Goal: Information Seeking & Learning: Find specific fact

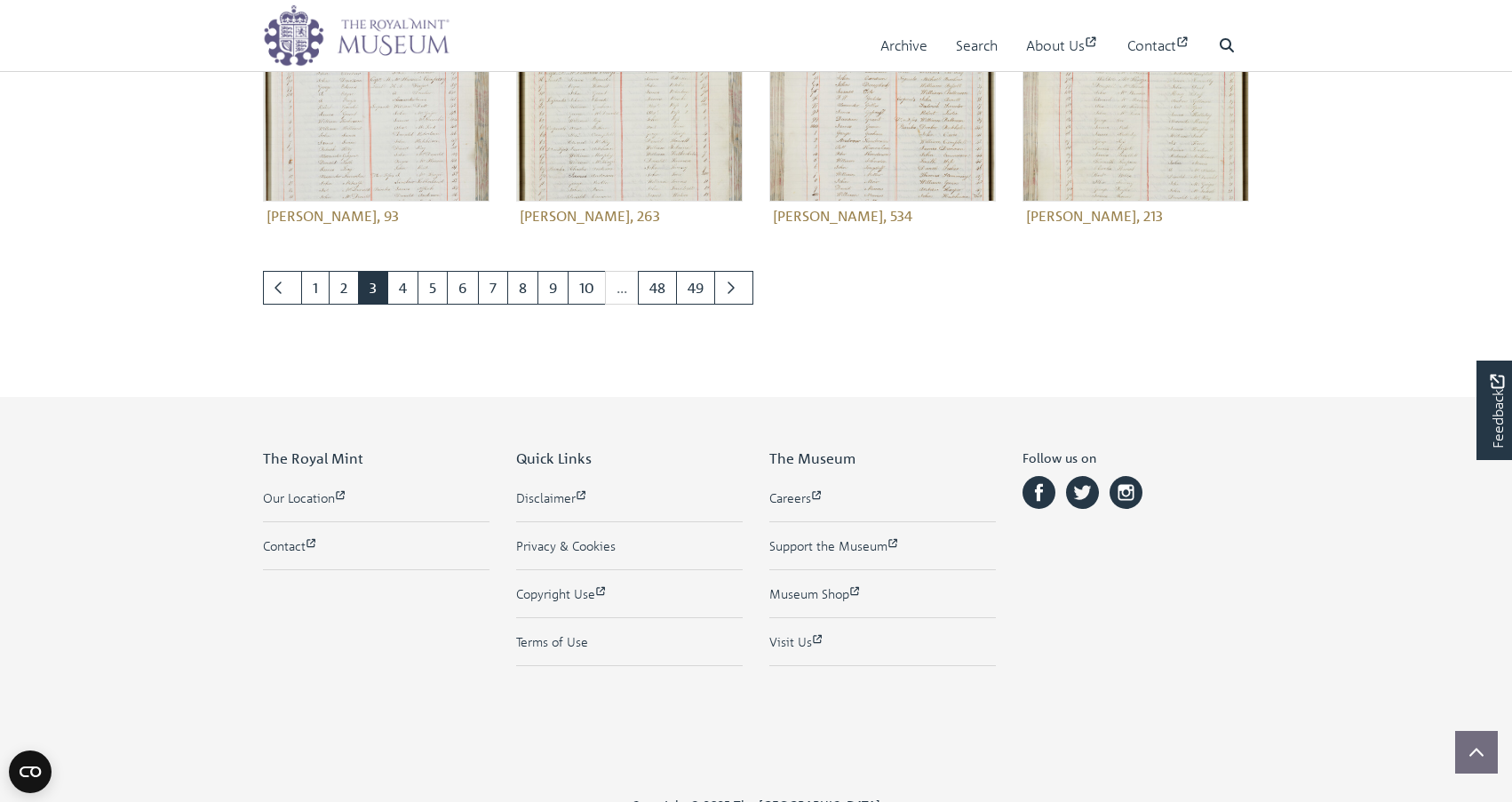
scroll to position [912, 0]
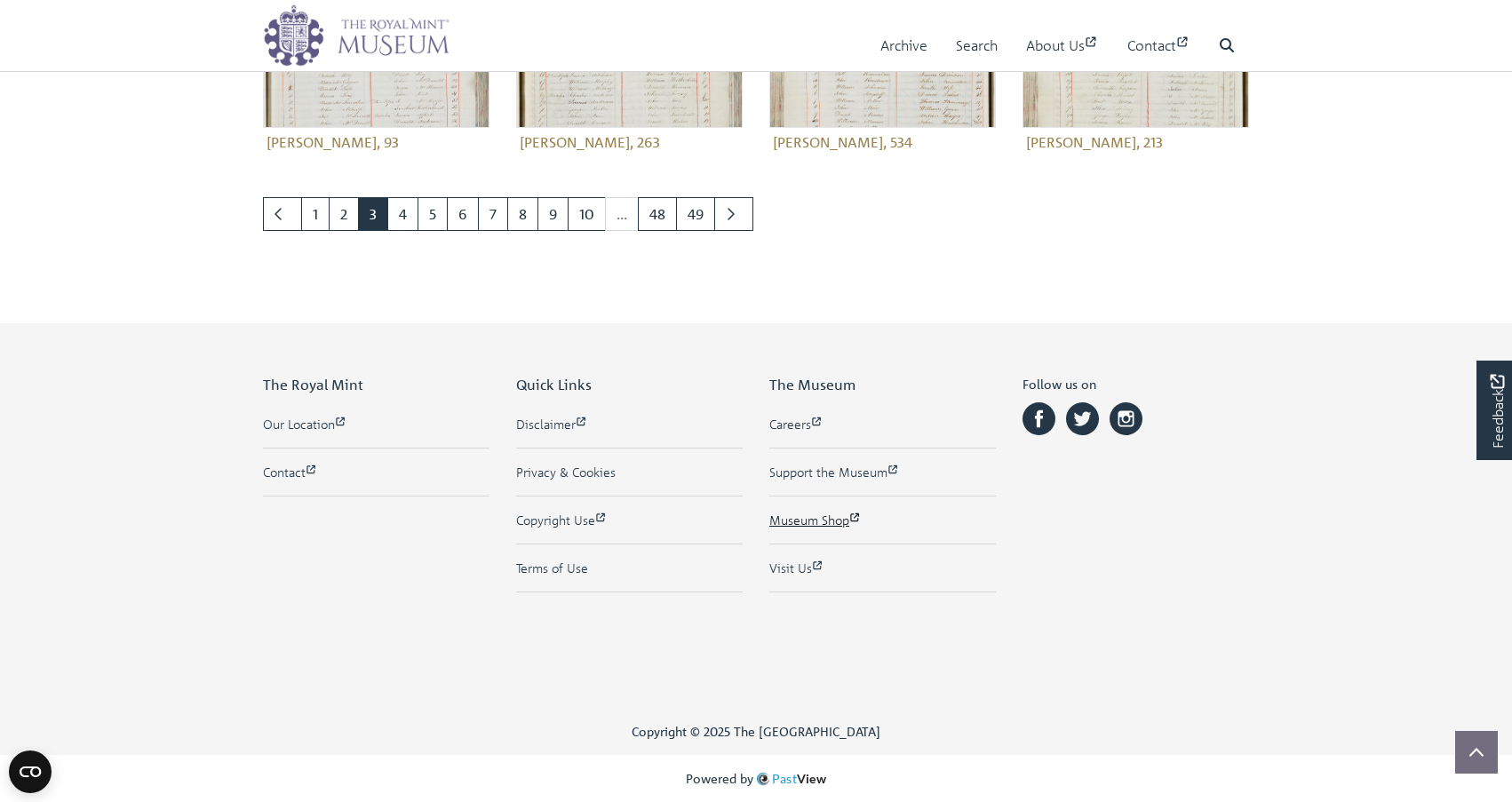
click at [805, 514] on link "Museum Shop" at bounding box center [882, 520] width 226 height 18
click at [738, 209] on link "Next page" at bounding box center [734, 214] width 39 height 34
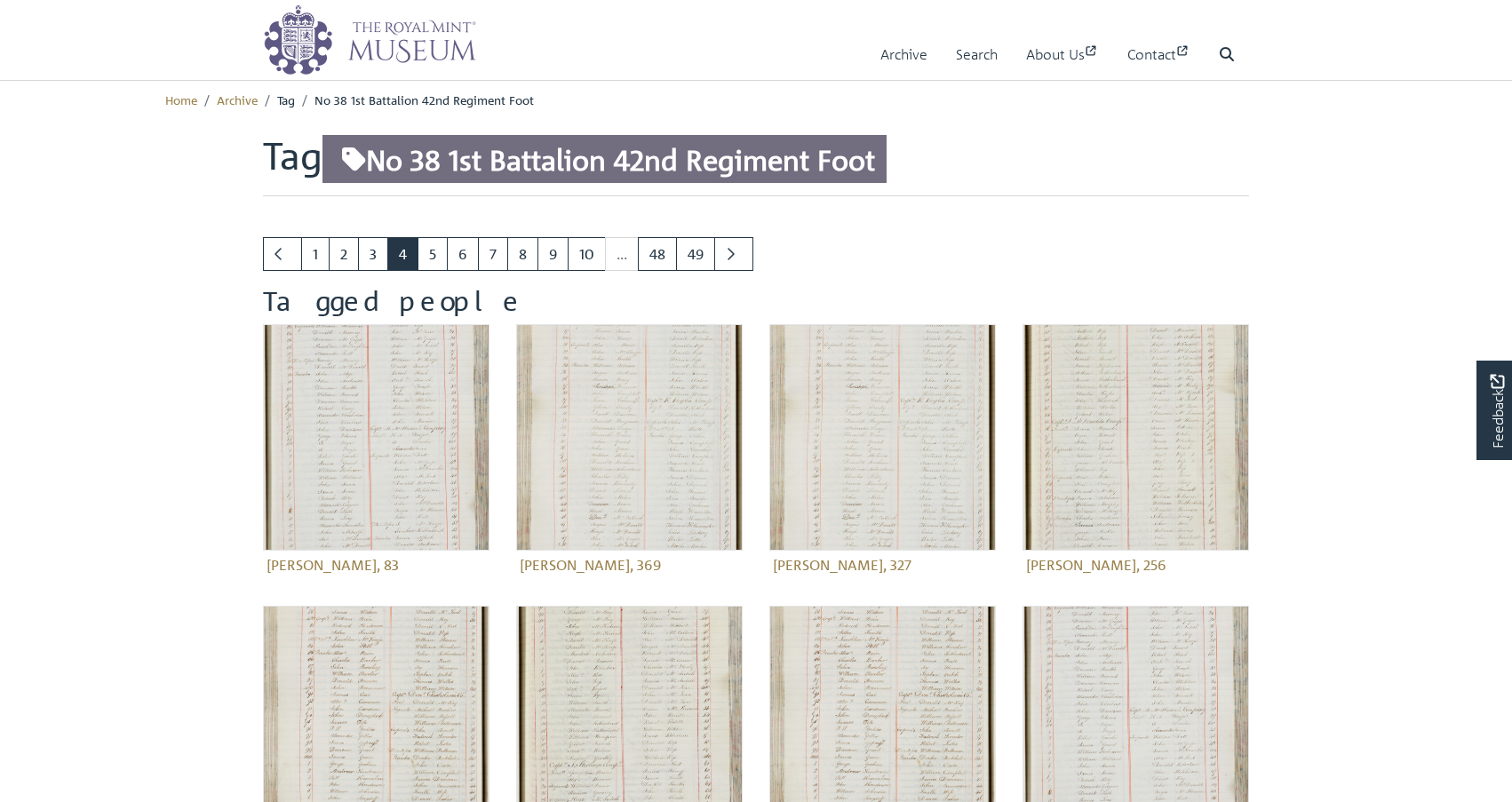
click at [354, 154] on icon at bounding box center [354, 160] width 24 height 24
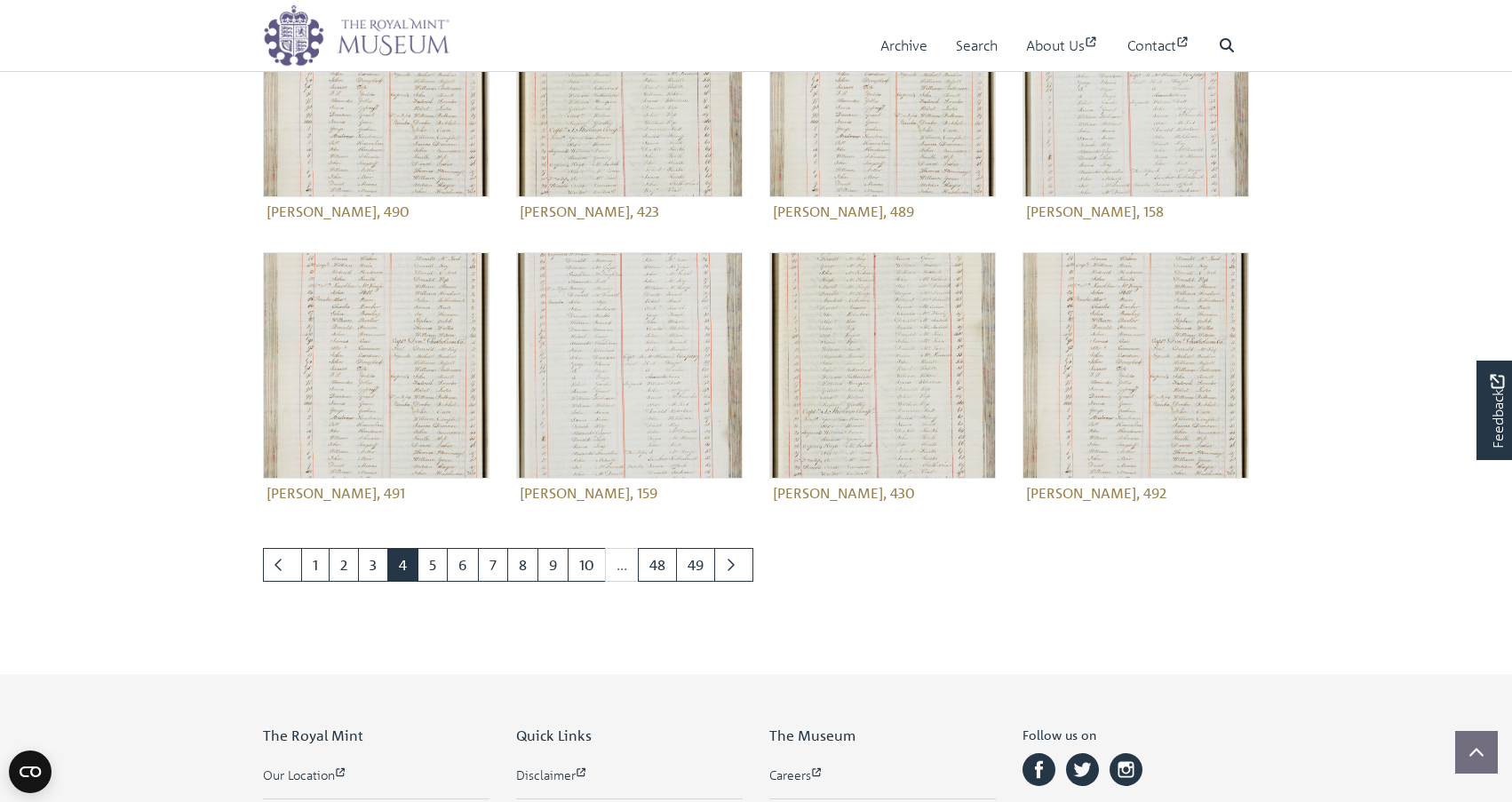
scroll to position [647, 0]
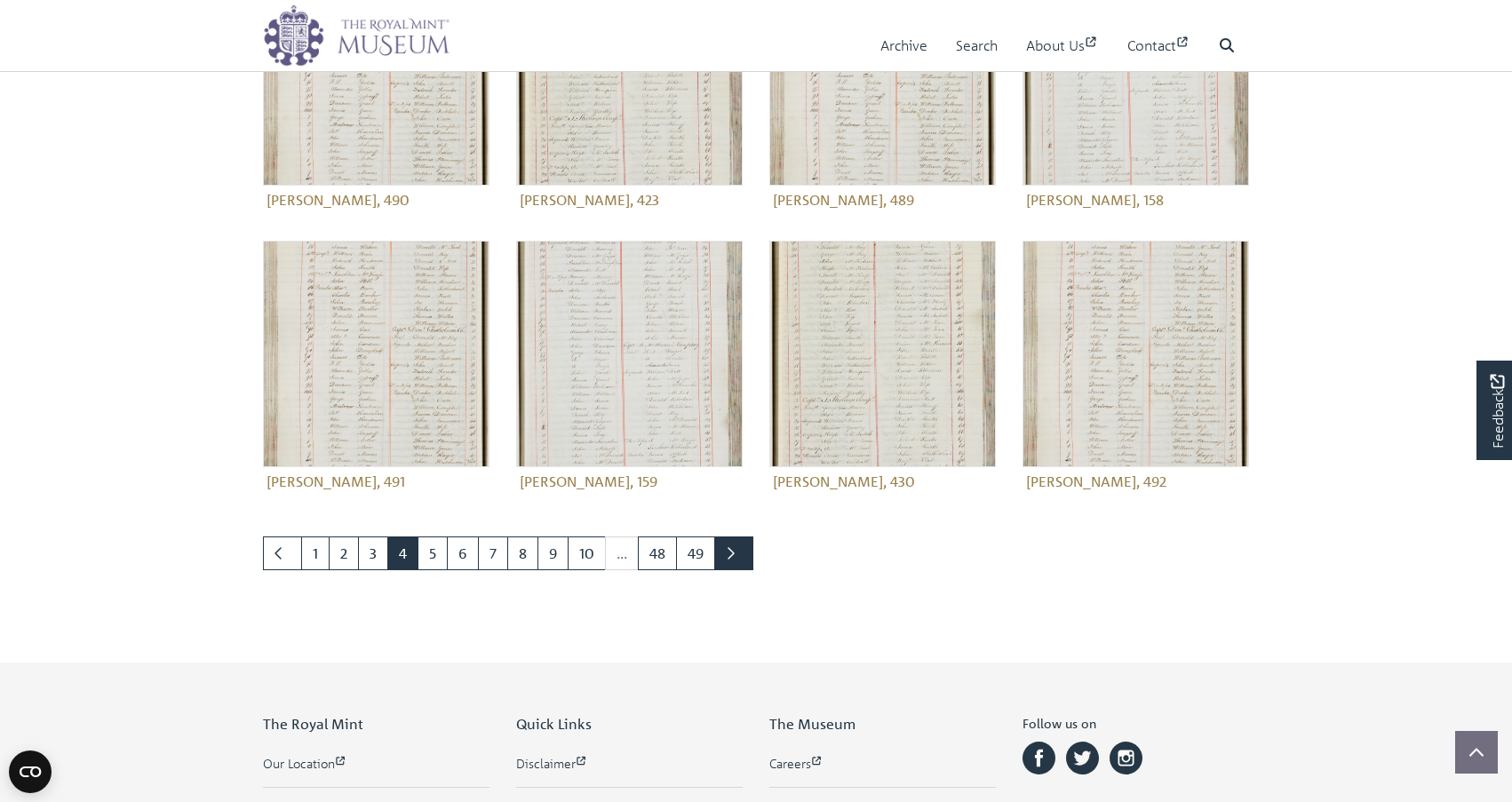
click at [731, 555] on icon "Next page" at bounding box center [730, 553] width 9 height 14
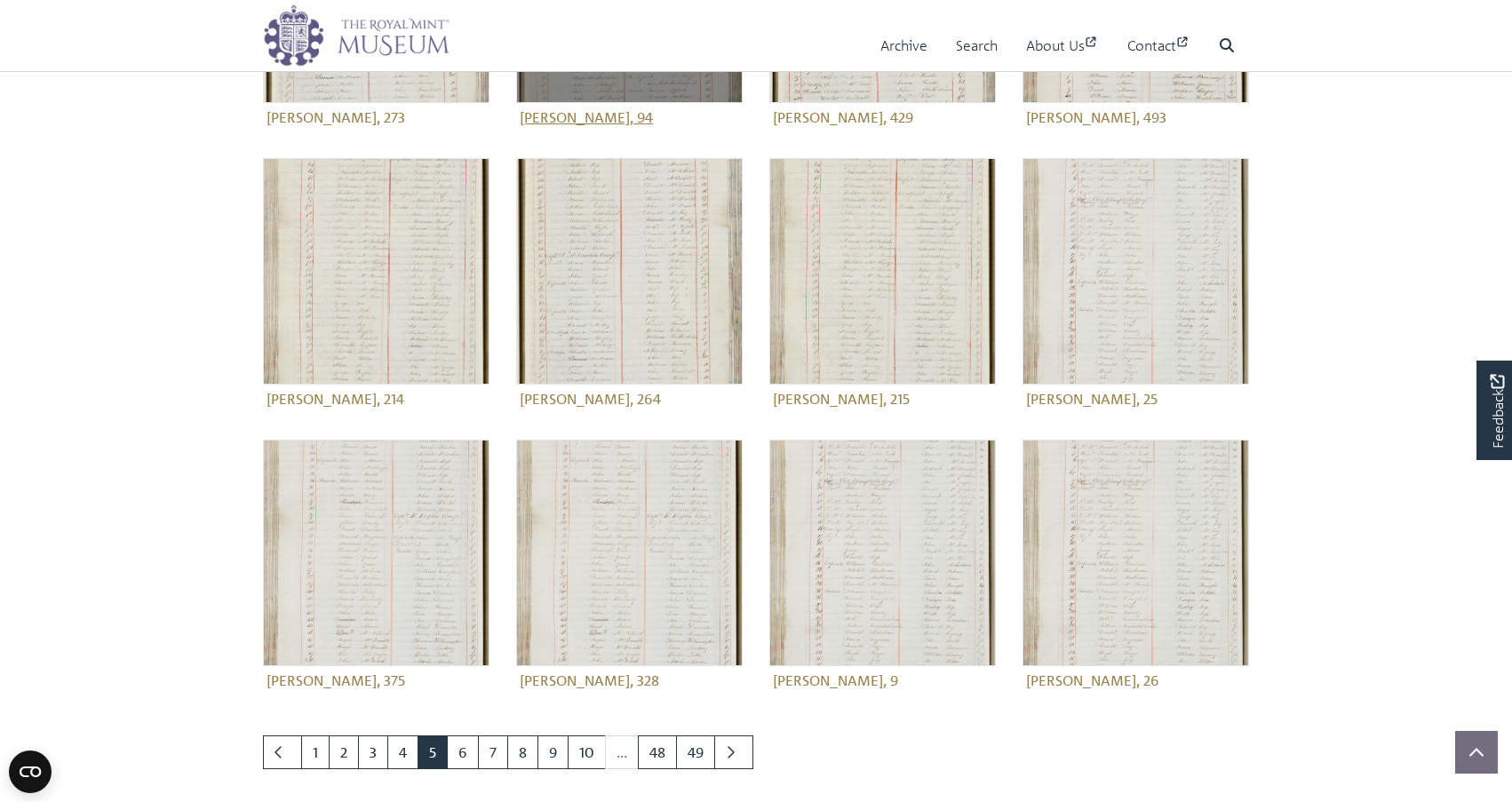
scroll to position [452, 0]
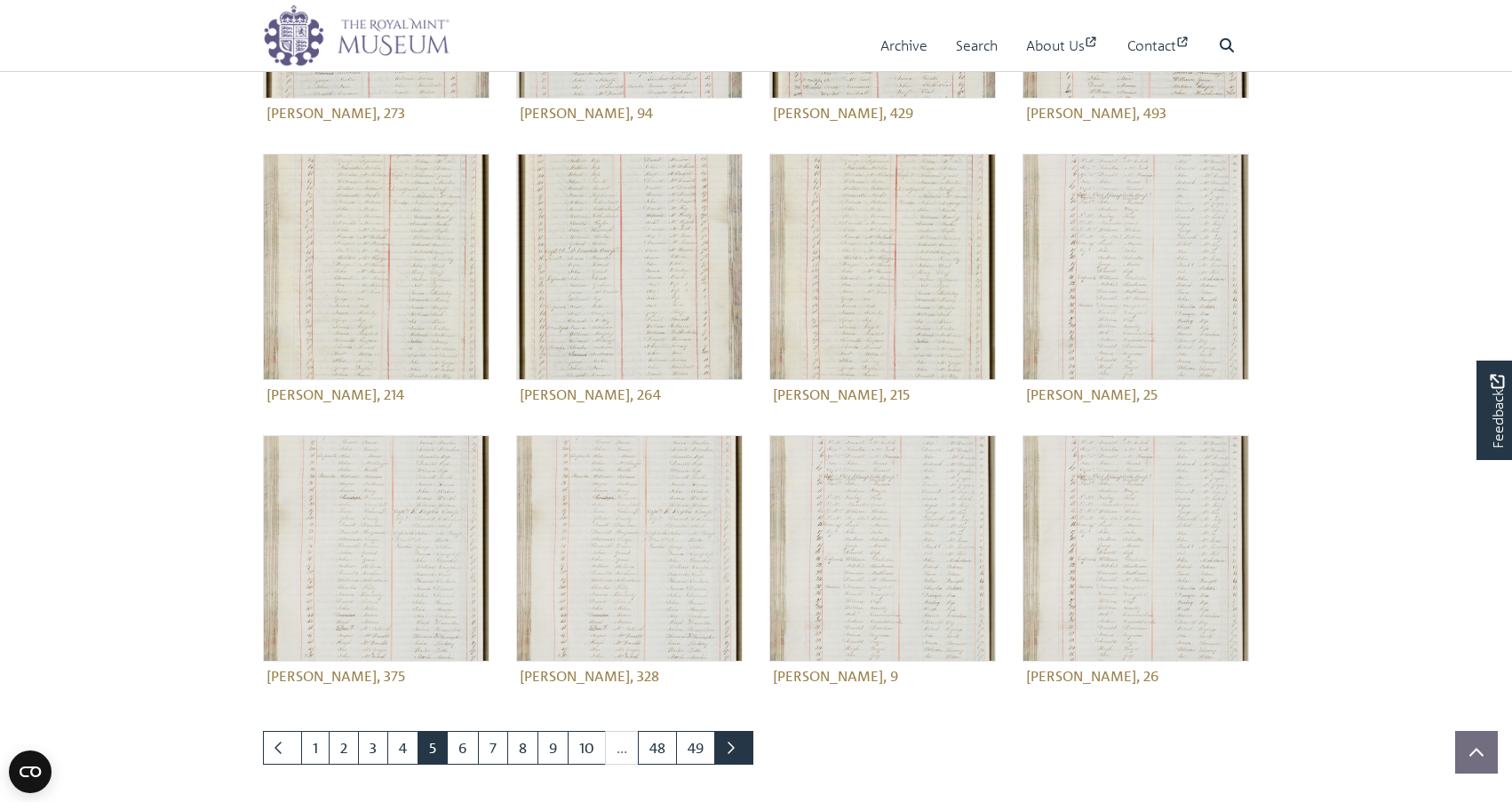
click at [733, 743] on icon "Next page" at bounding box center [730, 748] width 9 height 14
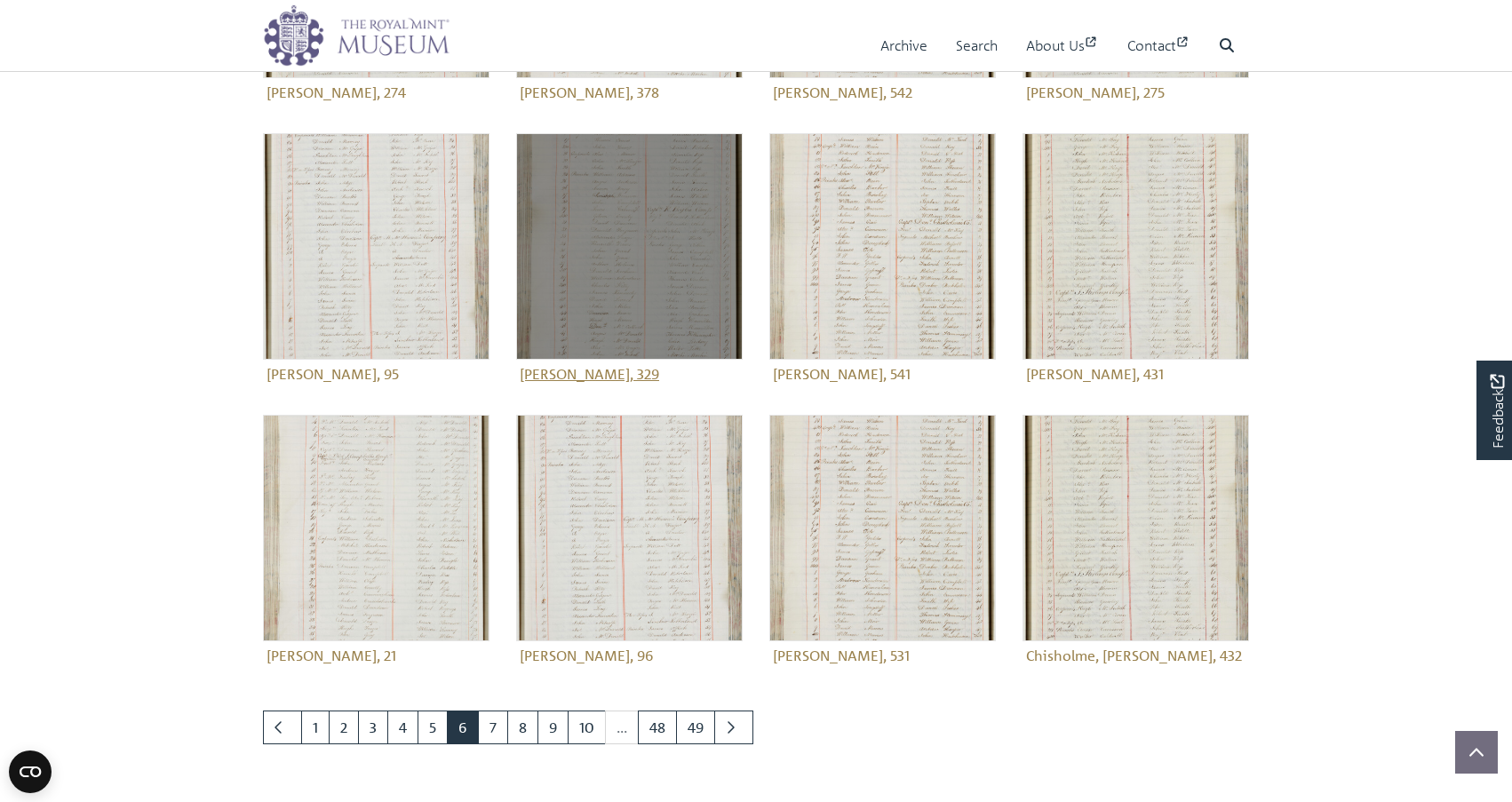
scroll to position [477, 0]
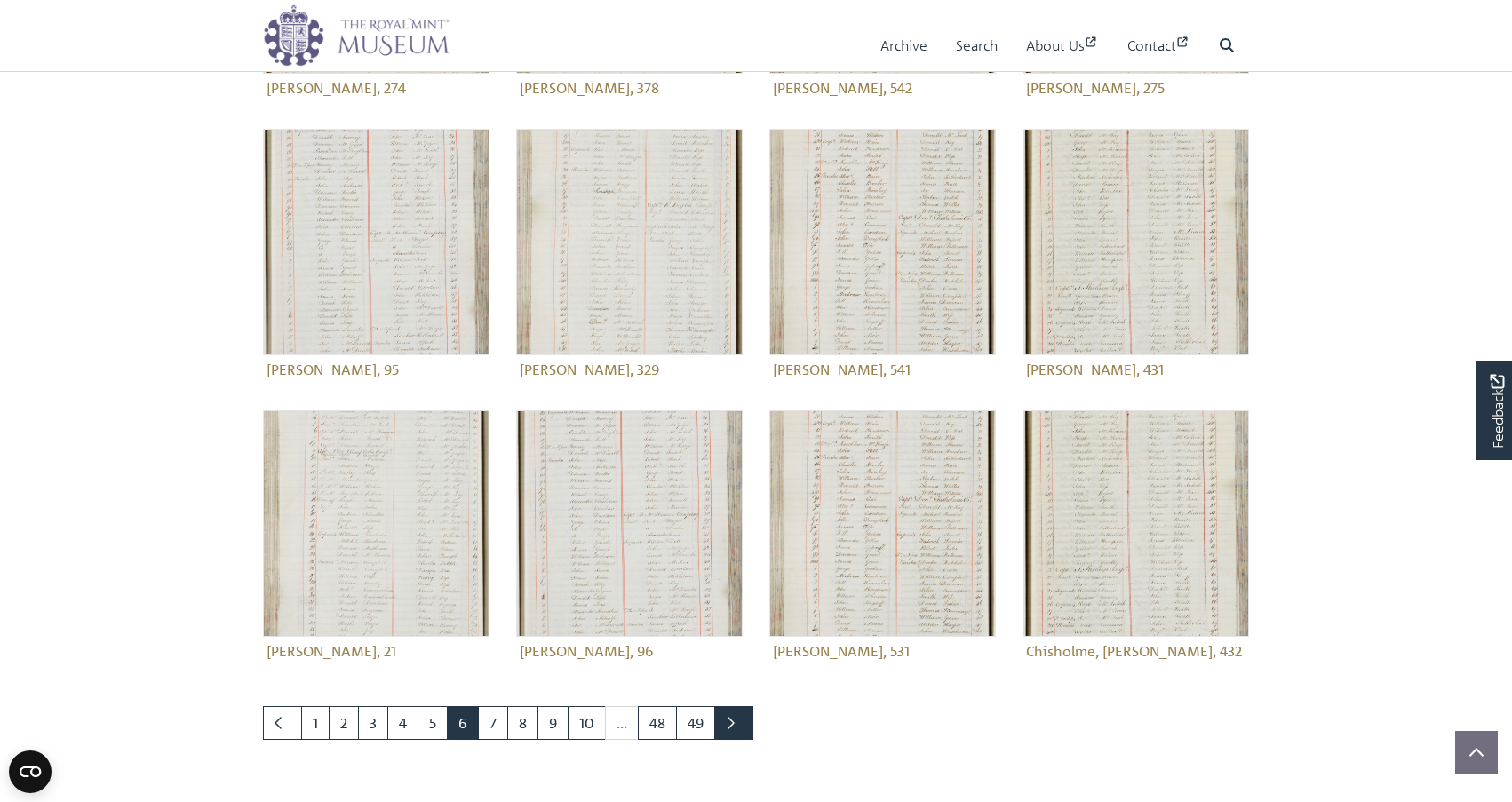
click at [739, 717] on link "Next page" at bounding box center [734, 723] width 39 height 34
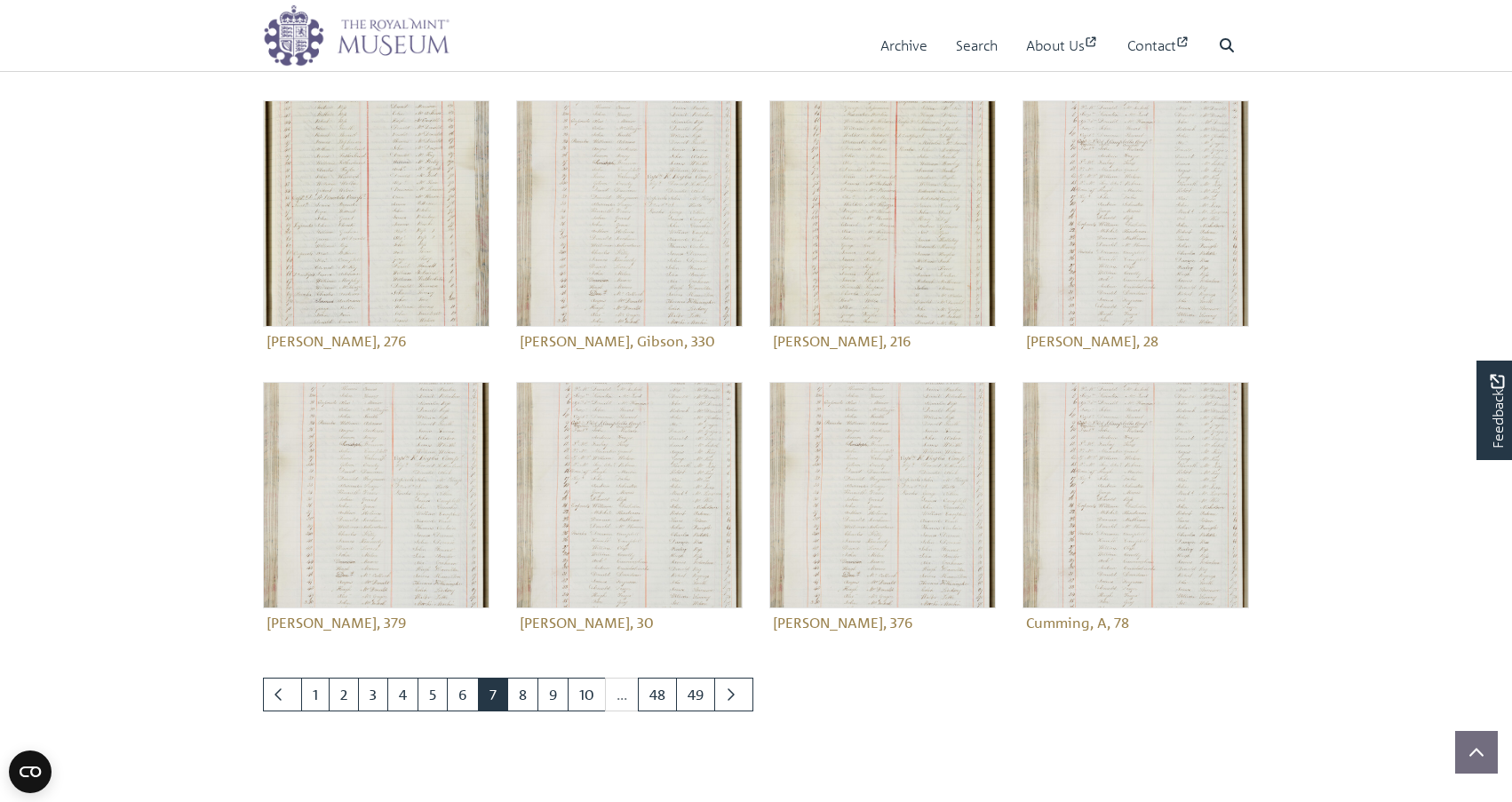
scroll to position [525, 0]
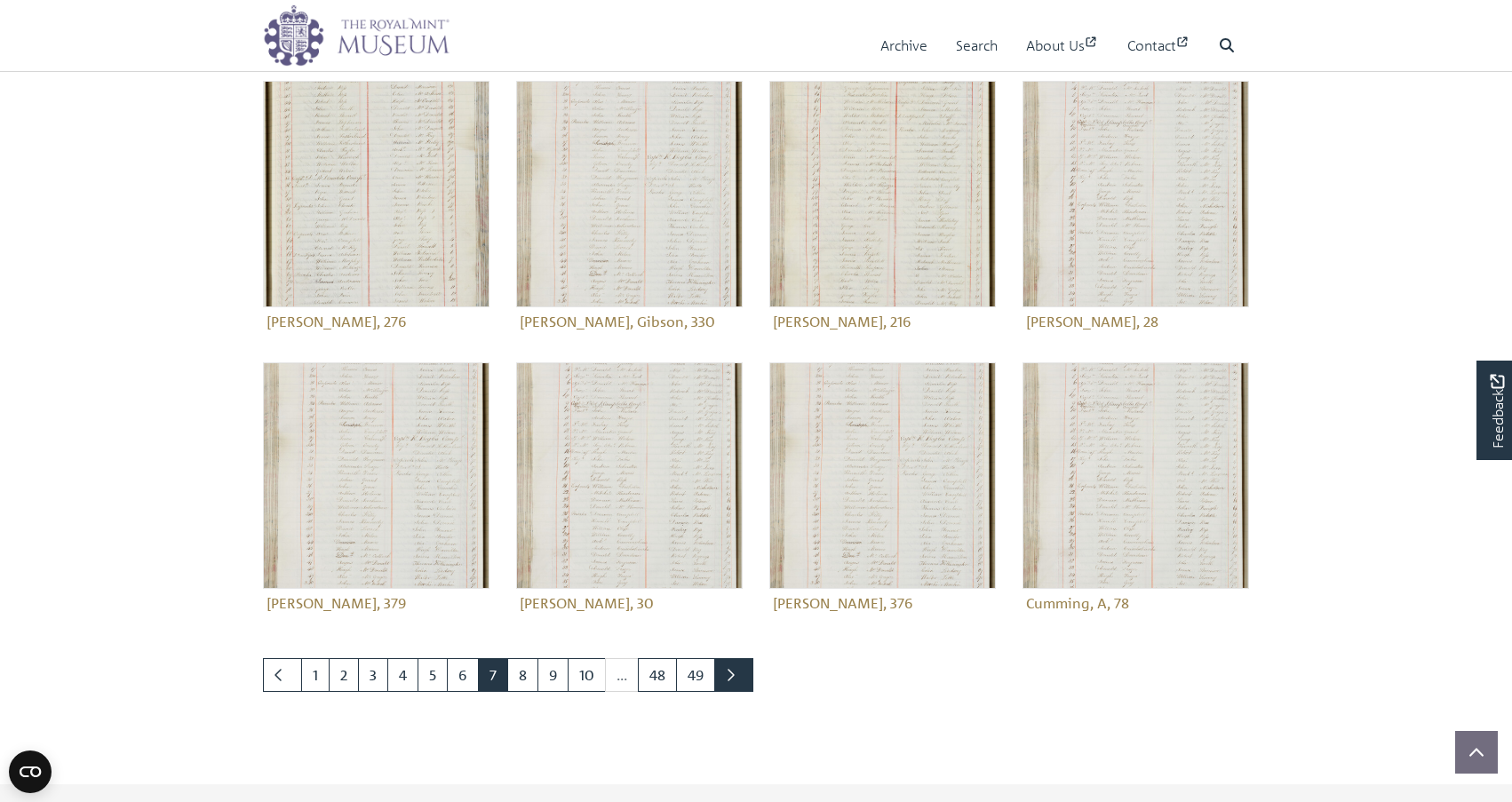
click at [731, 672] on icon "Next page" at bounding box center [730, 675] width 9 height 14
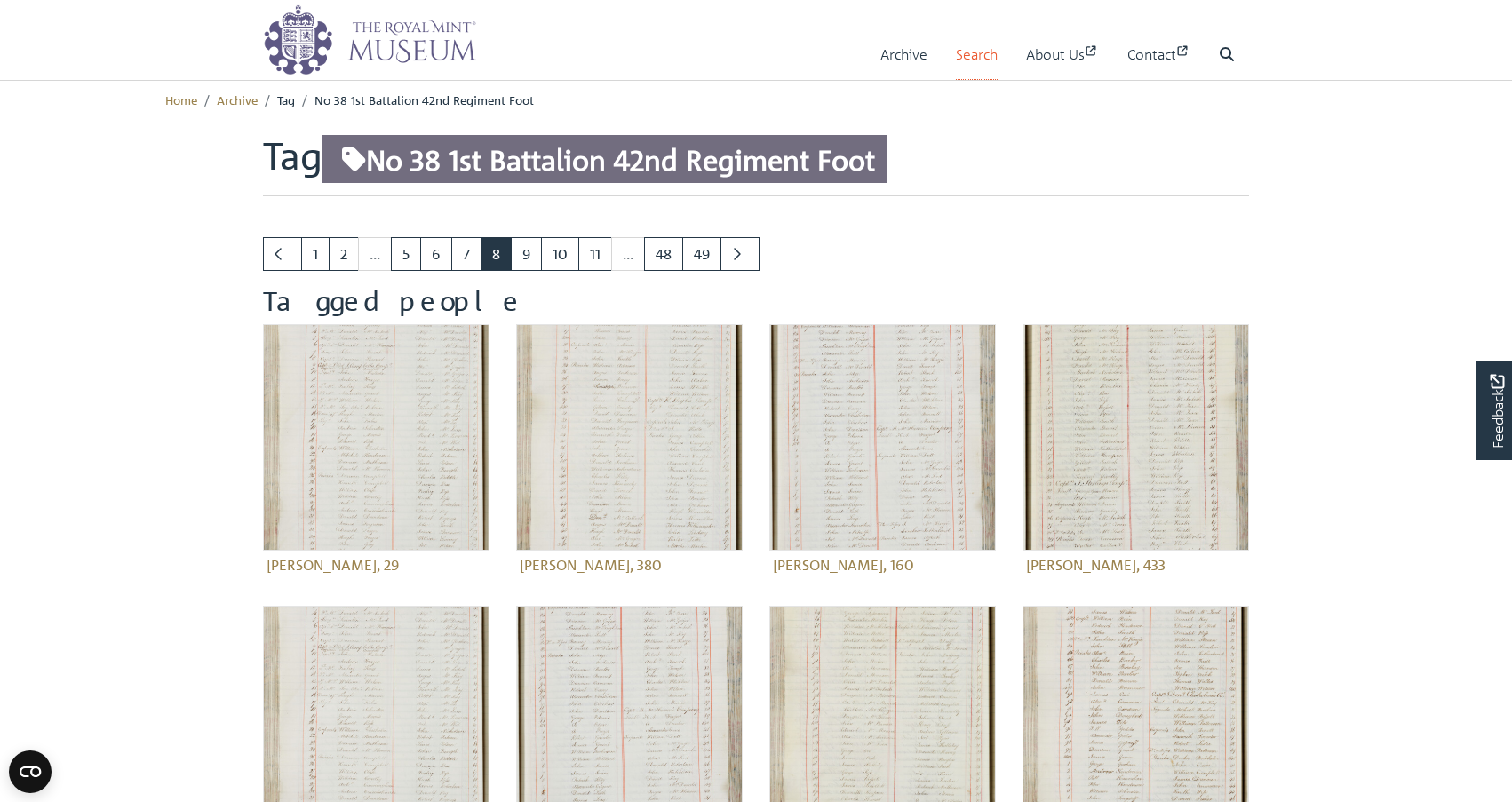
click at [968, 59] on link "Search" at bounding box center [977, 54] width 42 height 51
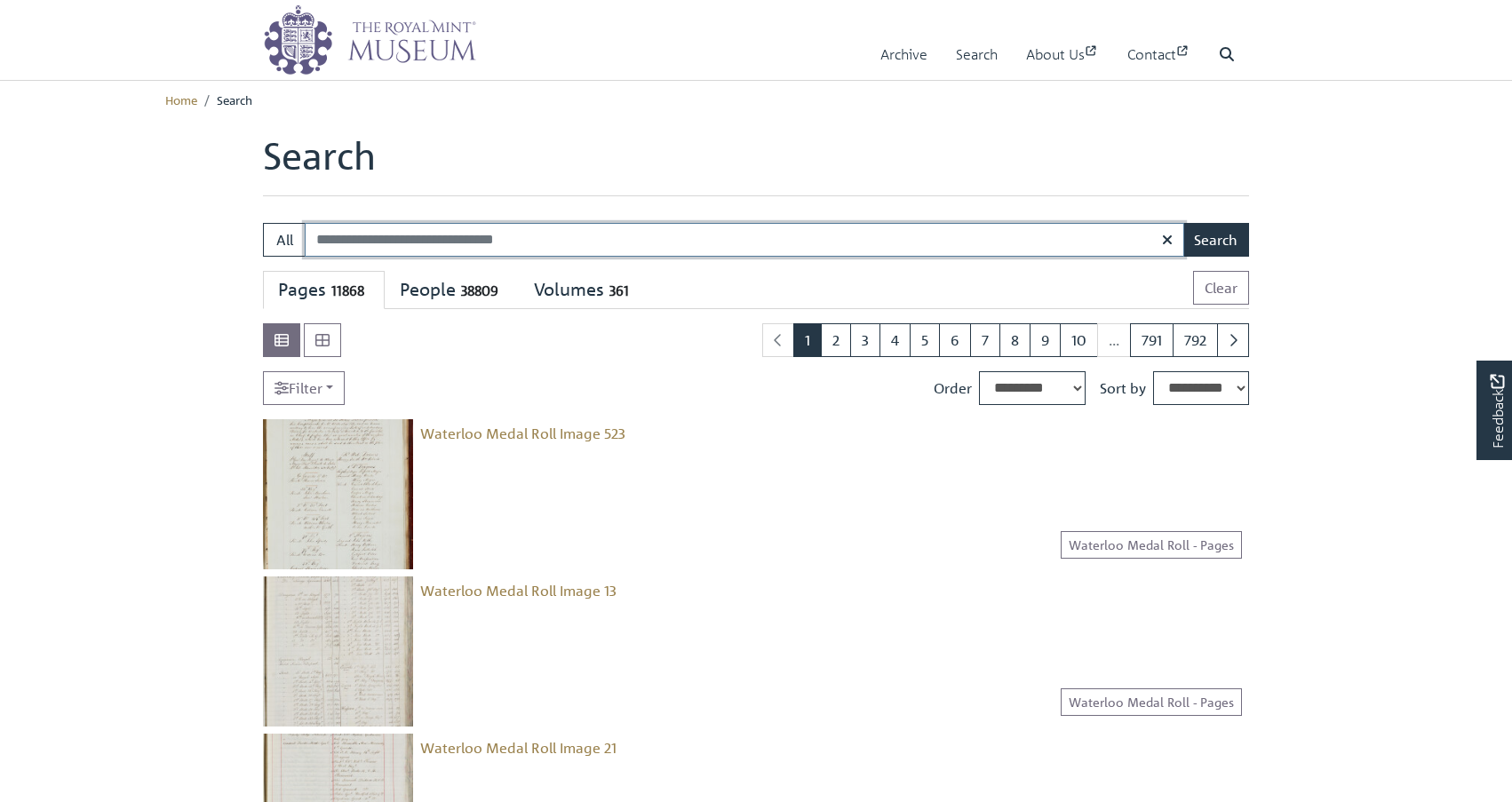
click at [714, 247] on input "Search:" at bounding box center [744, 240] width 880 height 34
type input "**********"
click at [1226, 238] on button "Search" at bounding box center [1216, 240] width 66 height 34
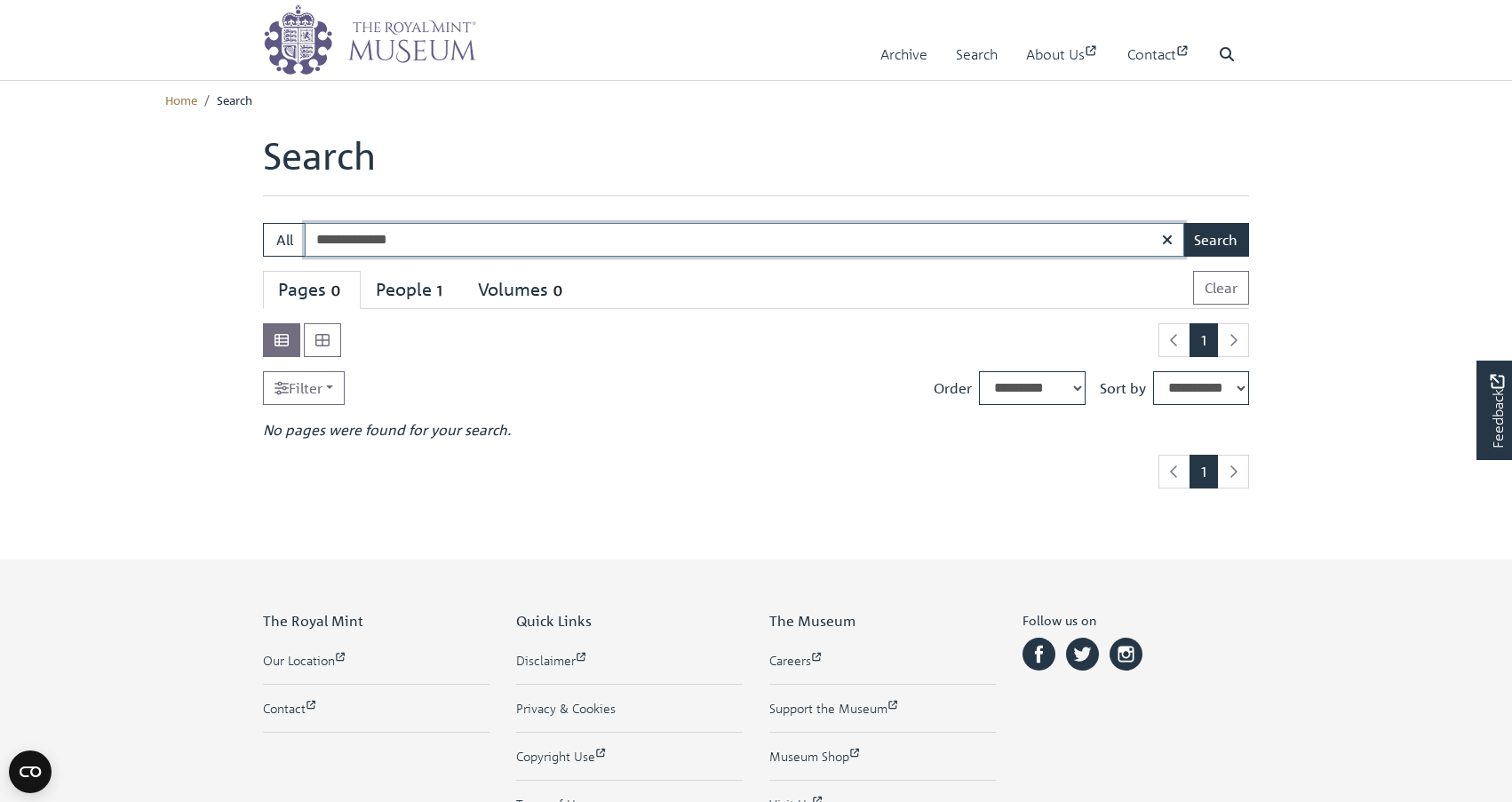
click at [351, 241] on input "**********" at bounding box center [744, 240] width 880 height 34
type input "*******"
click at [1218, 244] on button "Search" at bounding box center [1216, 240] width 66 height 34
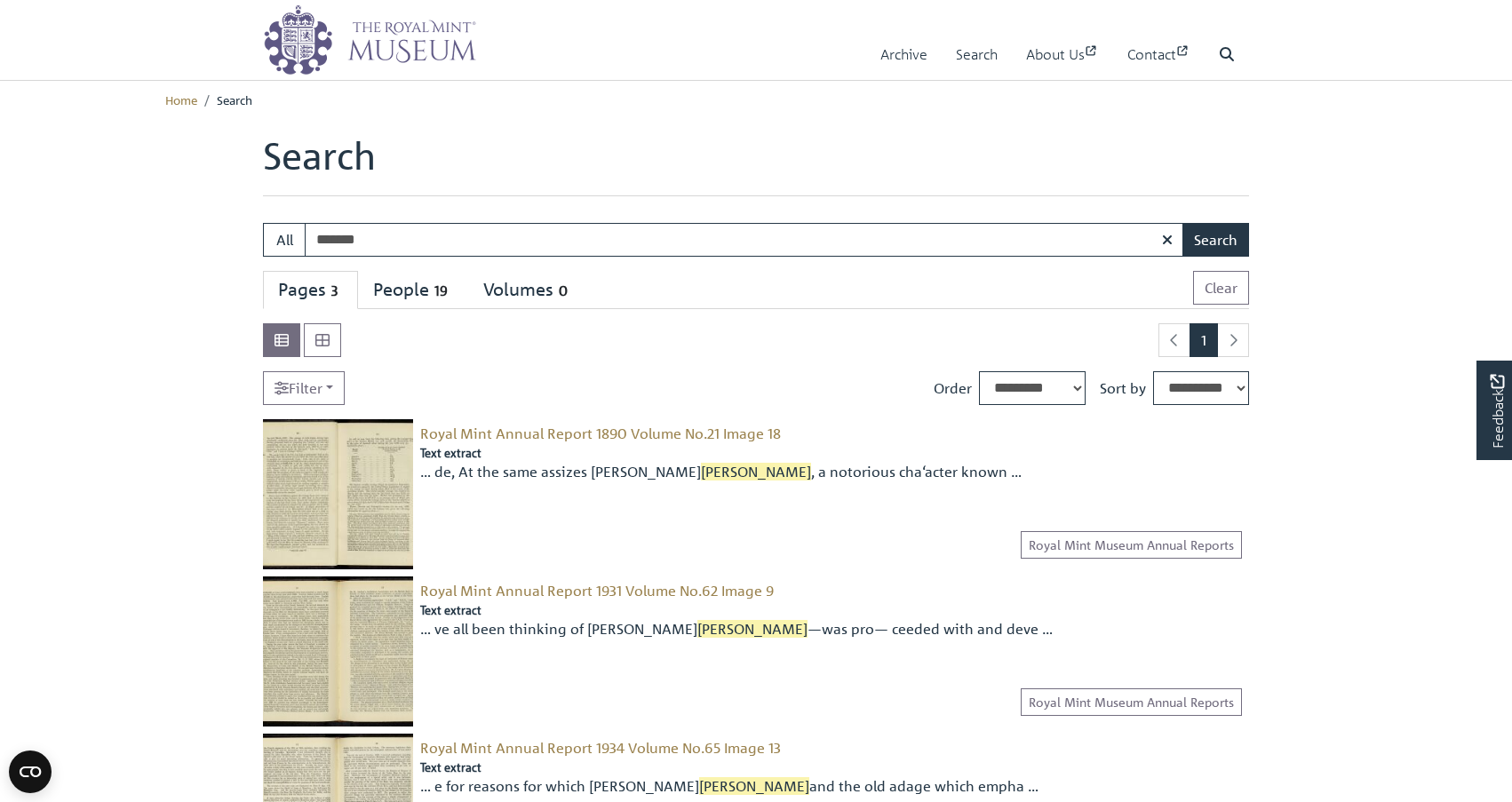
click at [1187, 476] on div "Royal Mint Annual Report 1890 Volume No.21 Image 18 Text extract … de, At the s…" at bounding box center [832, 494] width 836 height 150
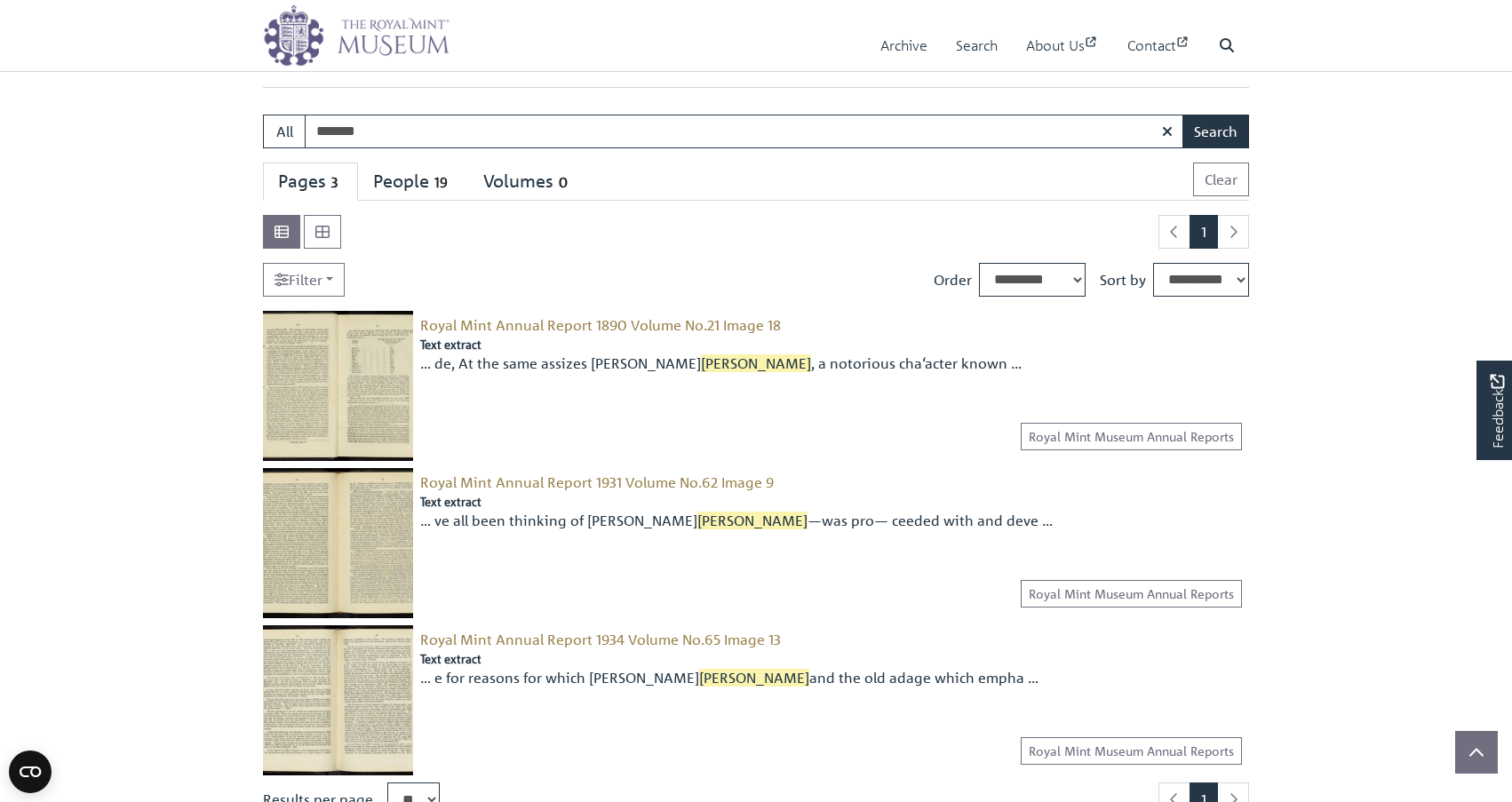
scroll to position [99, 0]
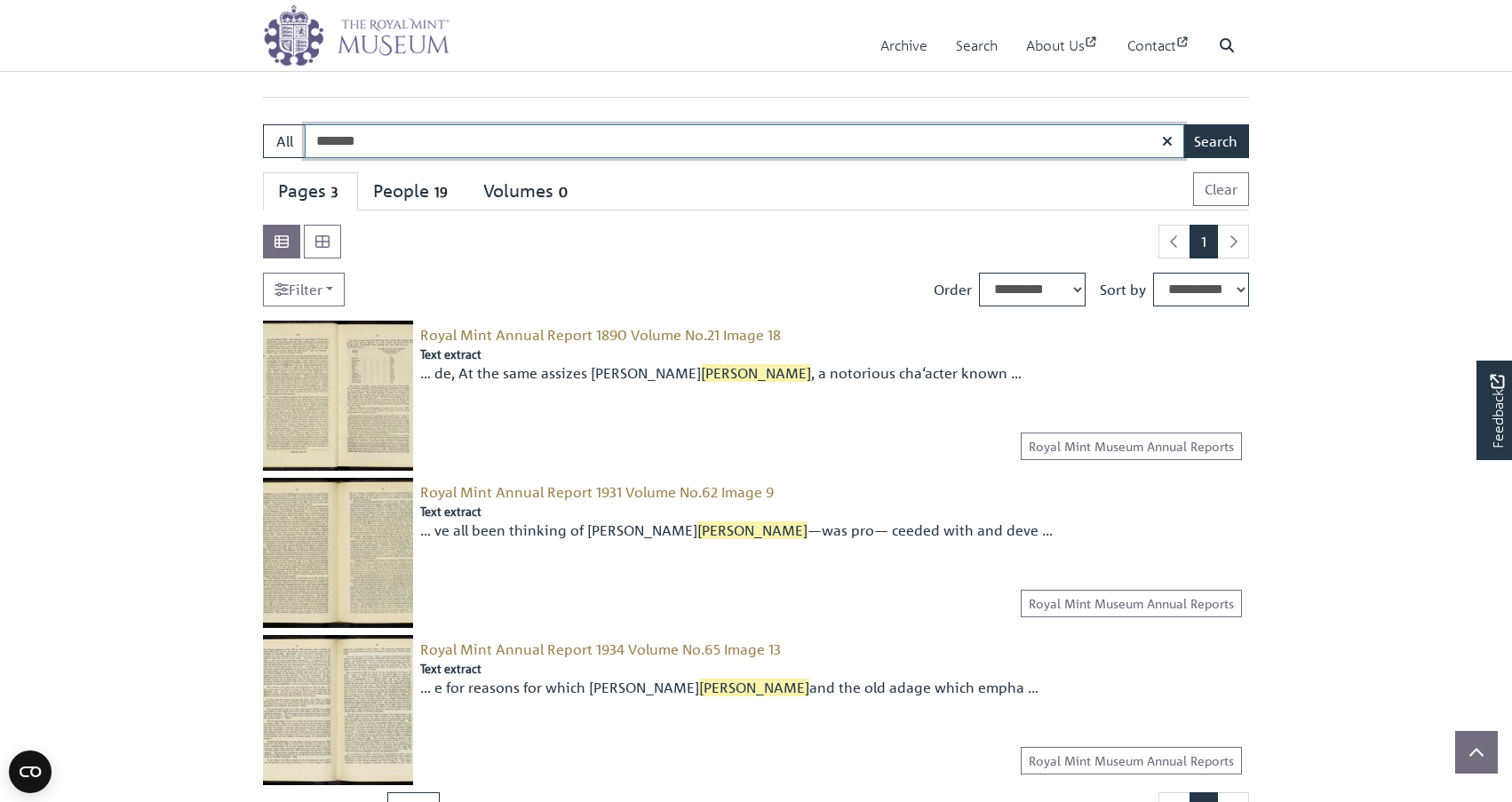
click at [315, 137] on input "*******" at bounding box center [744, 141] width 880 height 34
type input "**********"
click at [1216, 143] on button "Search" at bounding box center [1216, 141] width 66 height 34
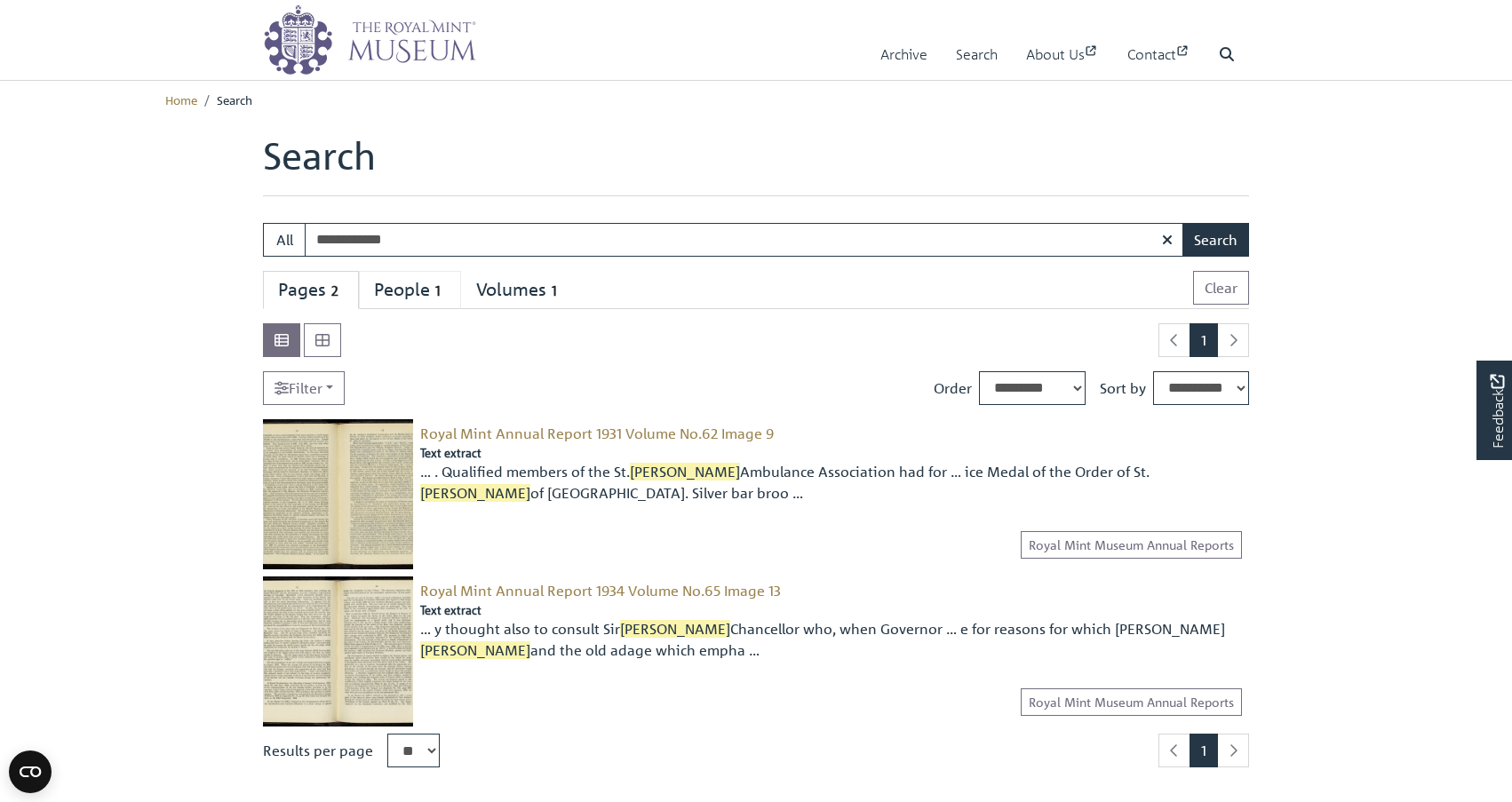
click at [398, 293] on div "People 1" at bounding box center [410, 290] width 72 height 22
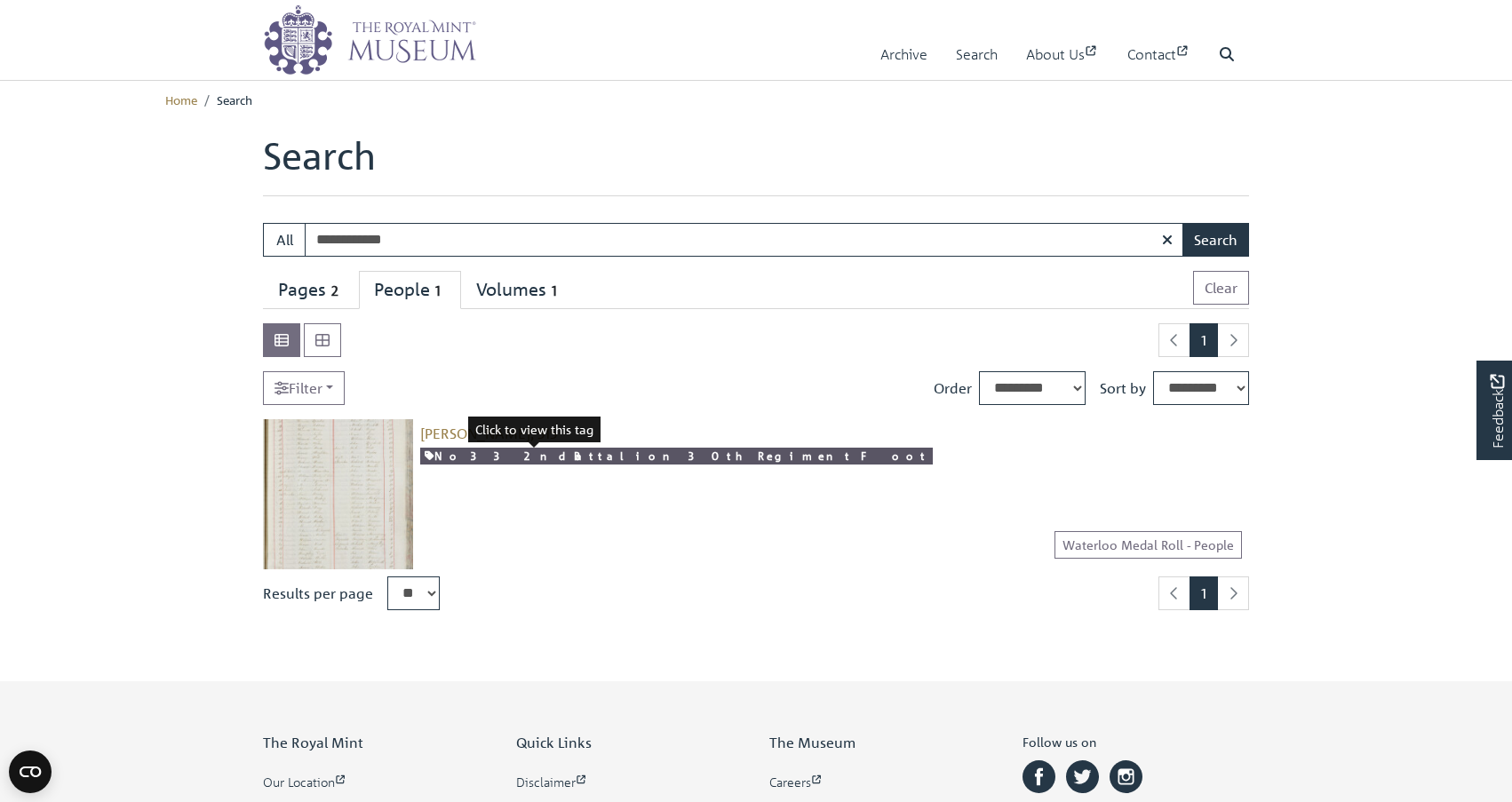
click at [485, 460] on link "No 33 2nd Battalion 30th Regiment Foot" at bounding box center [676, 456] width 512 height 17
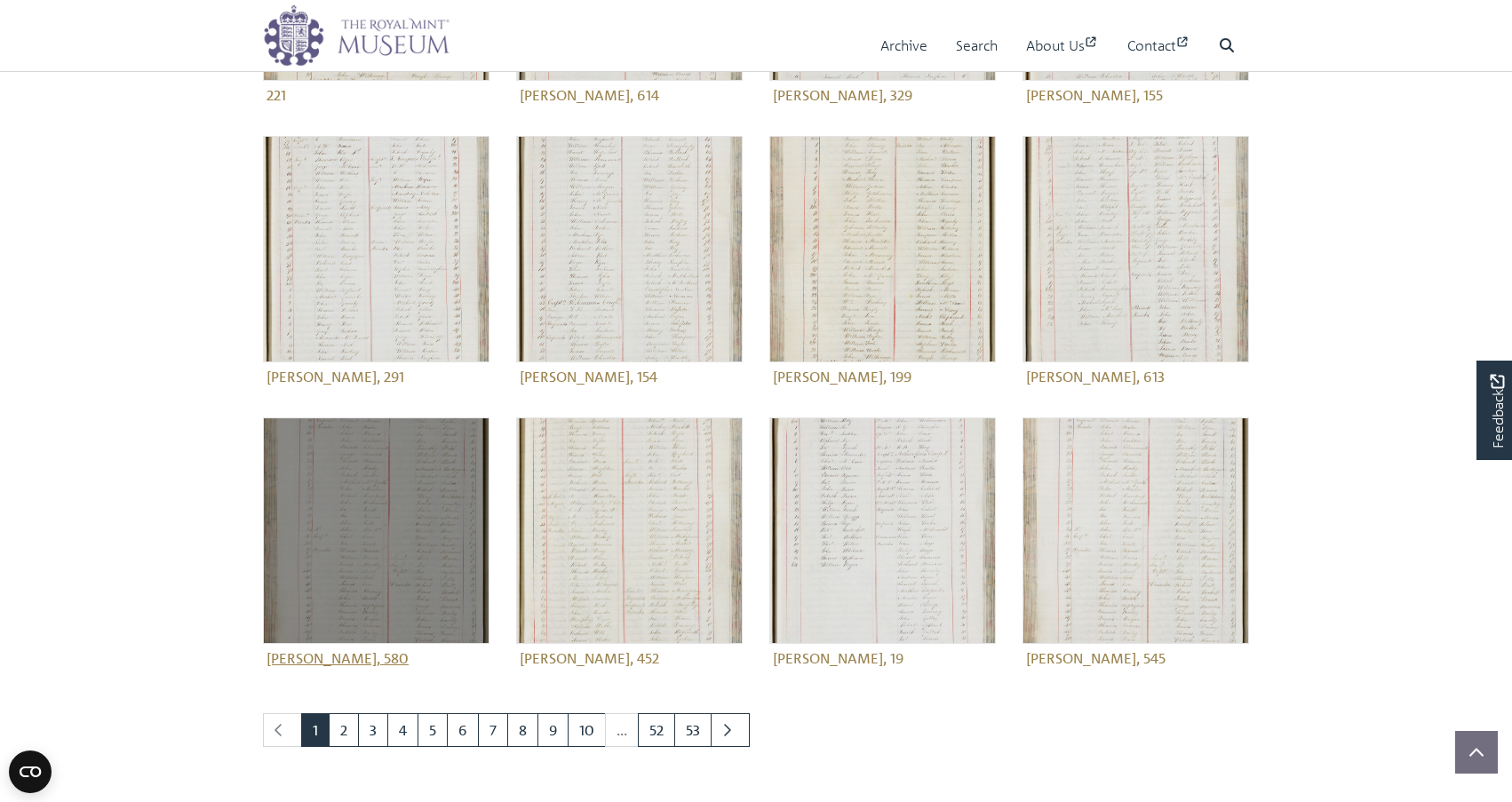
scroll to position [467, 0]
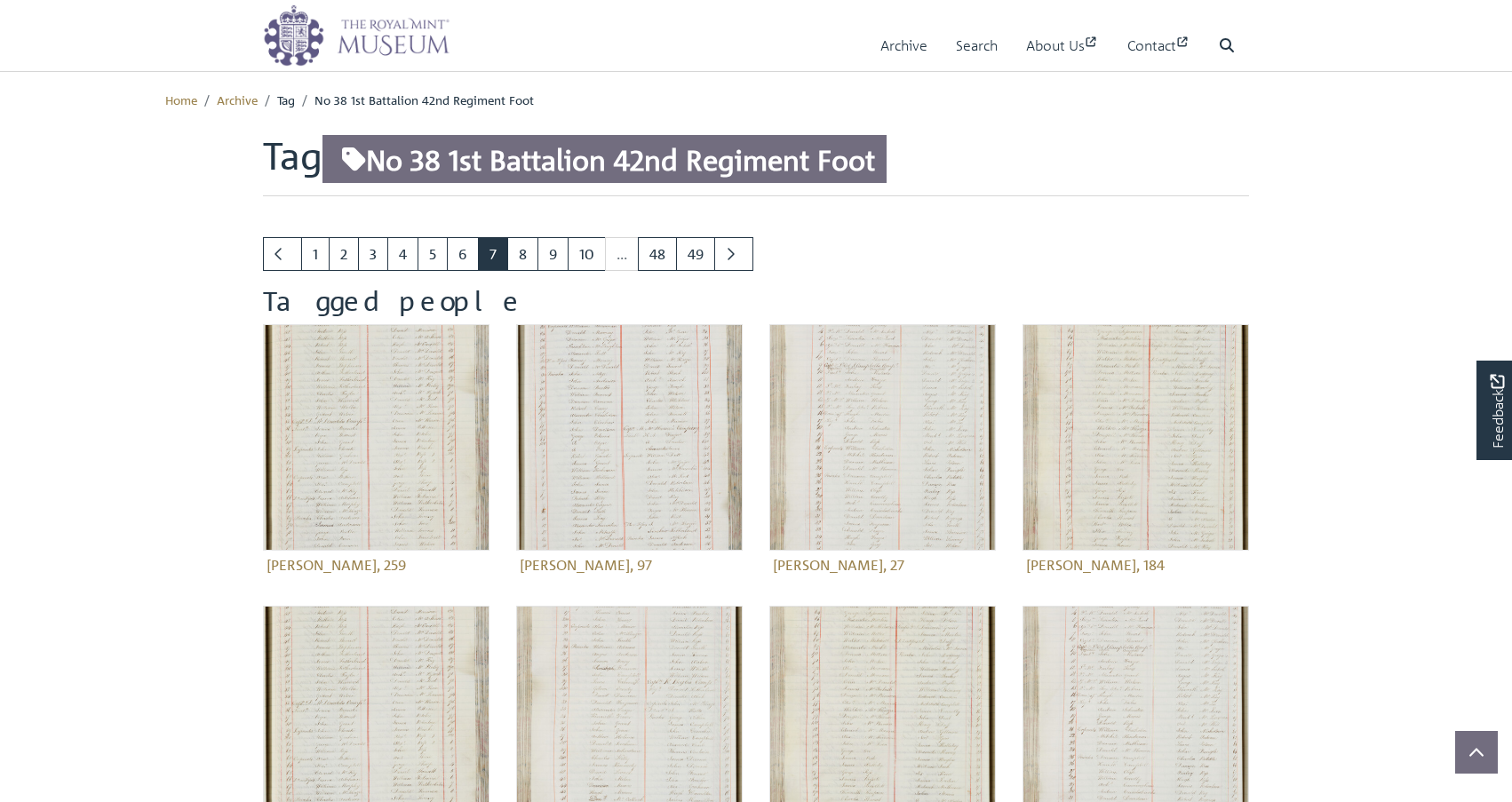
scroll to position [525, 0]
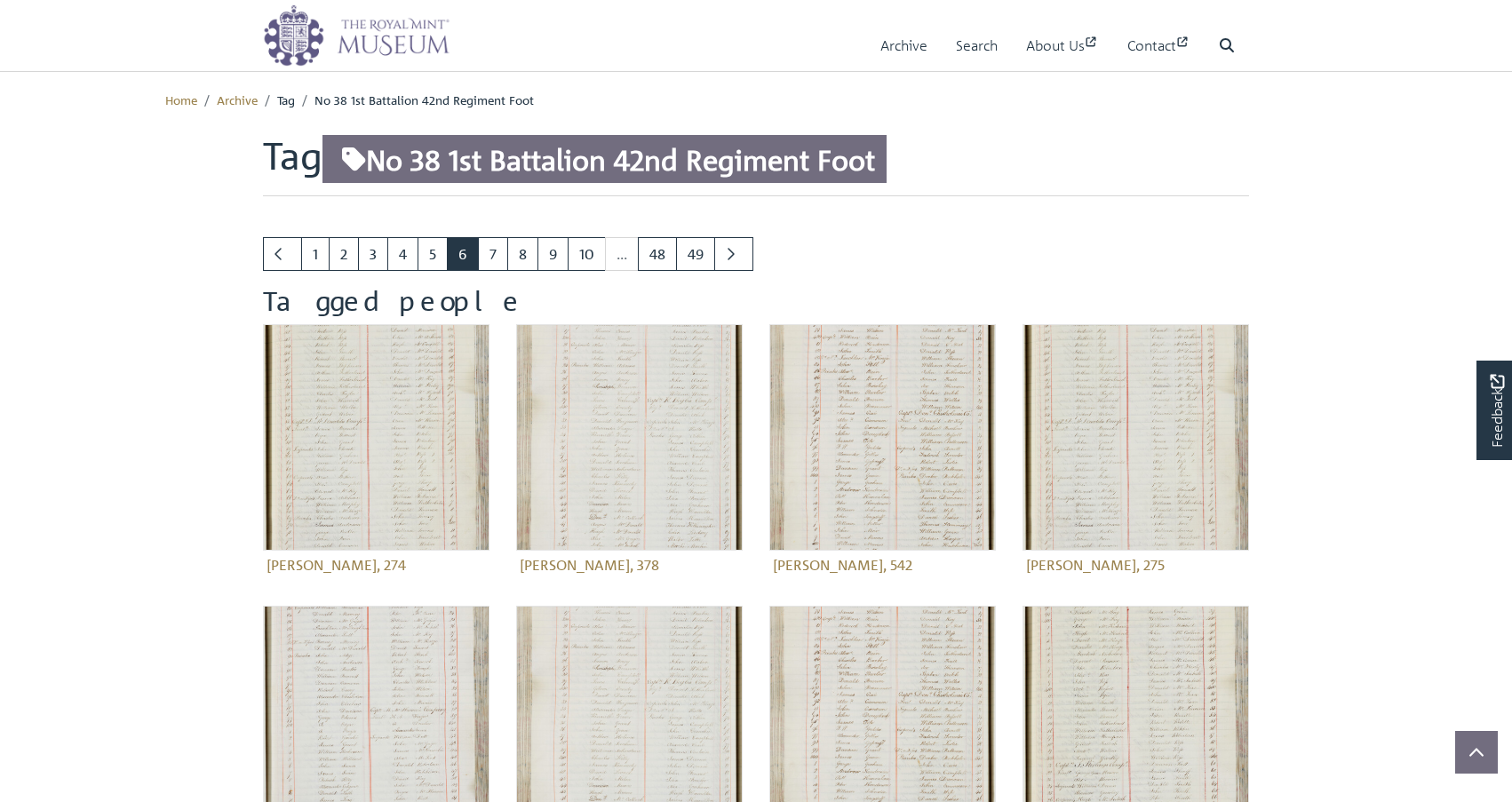
scroll to position [477, 0]
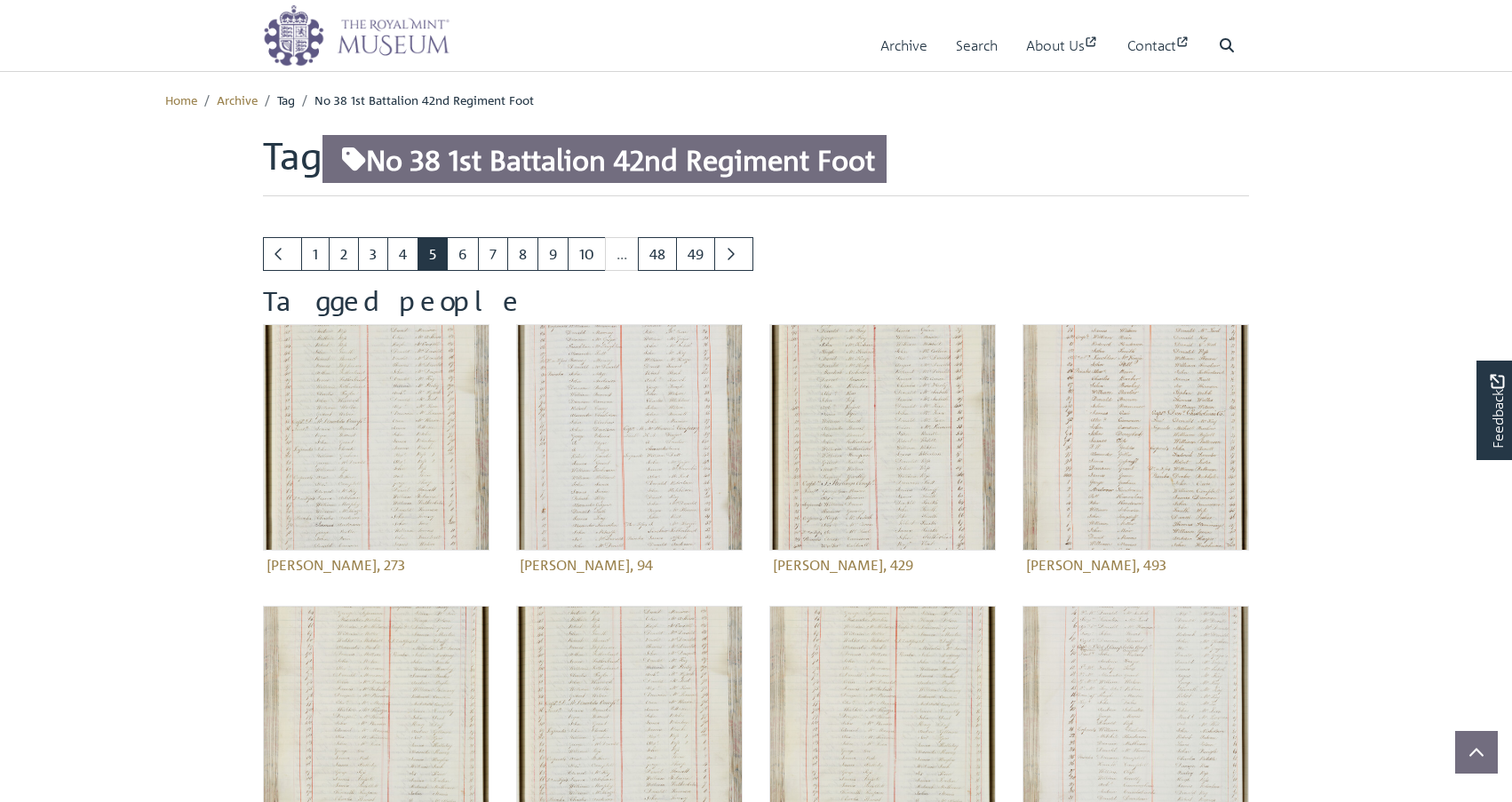
scroll to position [452, 0]
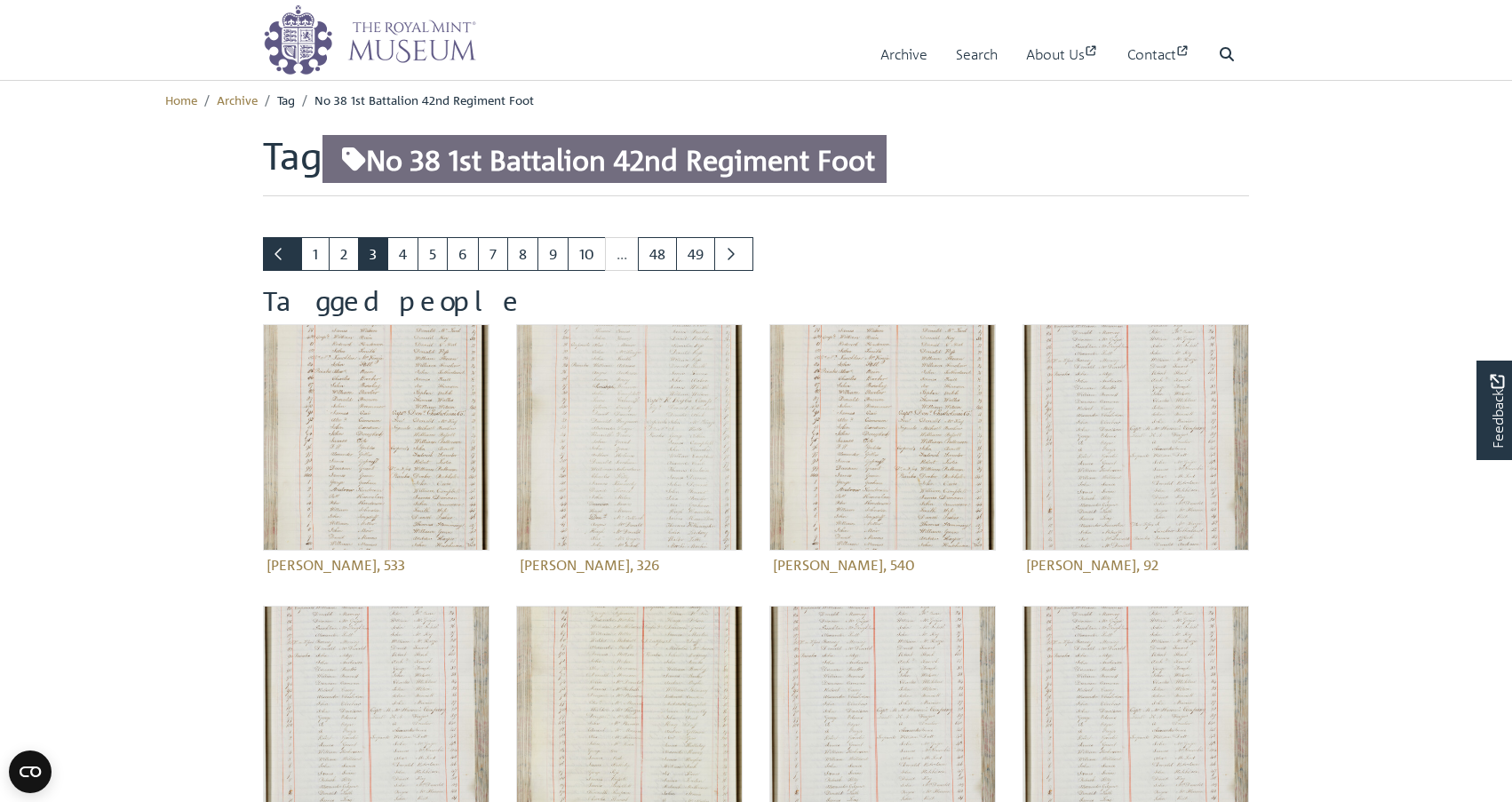
click at [280, 253] on icon "Previous page" at bounding box center [279, 254] width 9 height 14
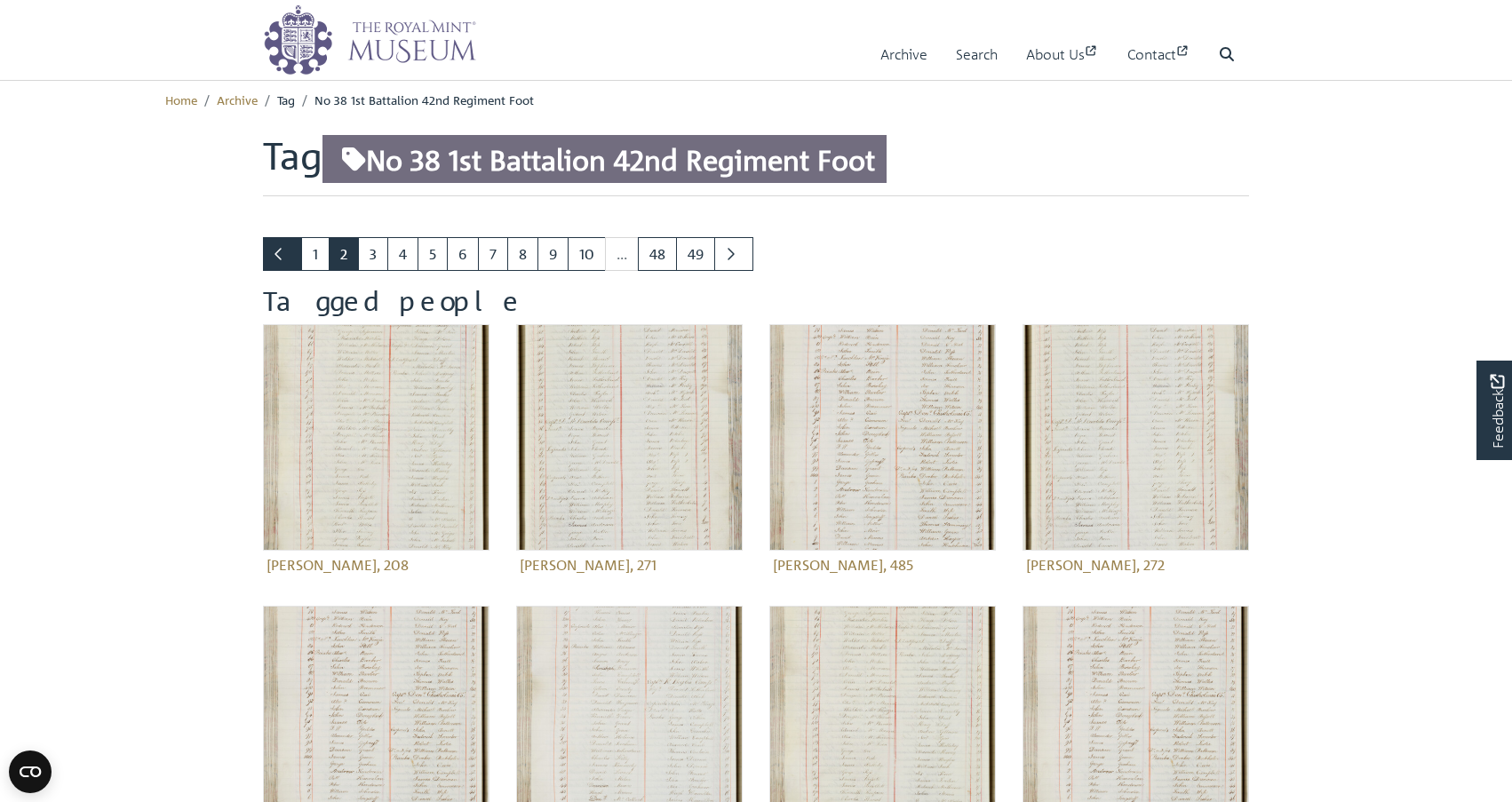
click at [282, 256] on icon "Previous page" at bounding box center [279, 254] width 9 height 14
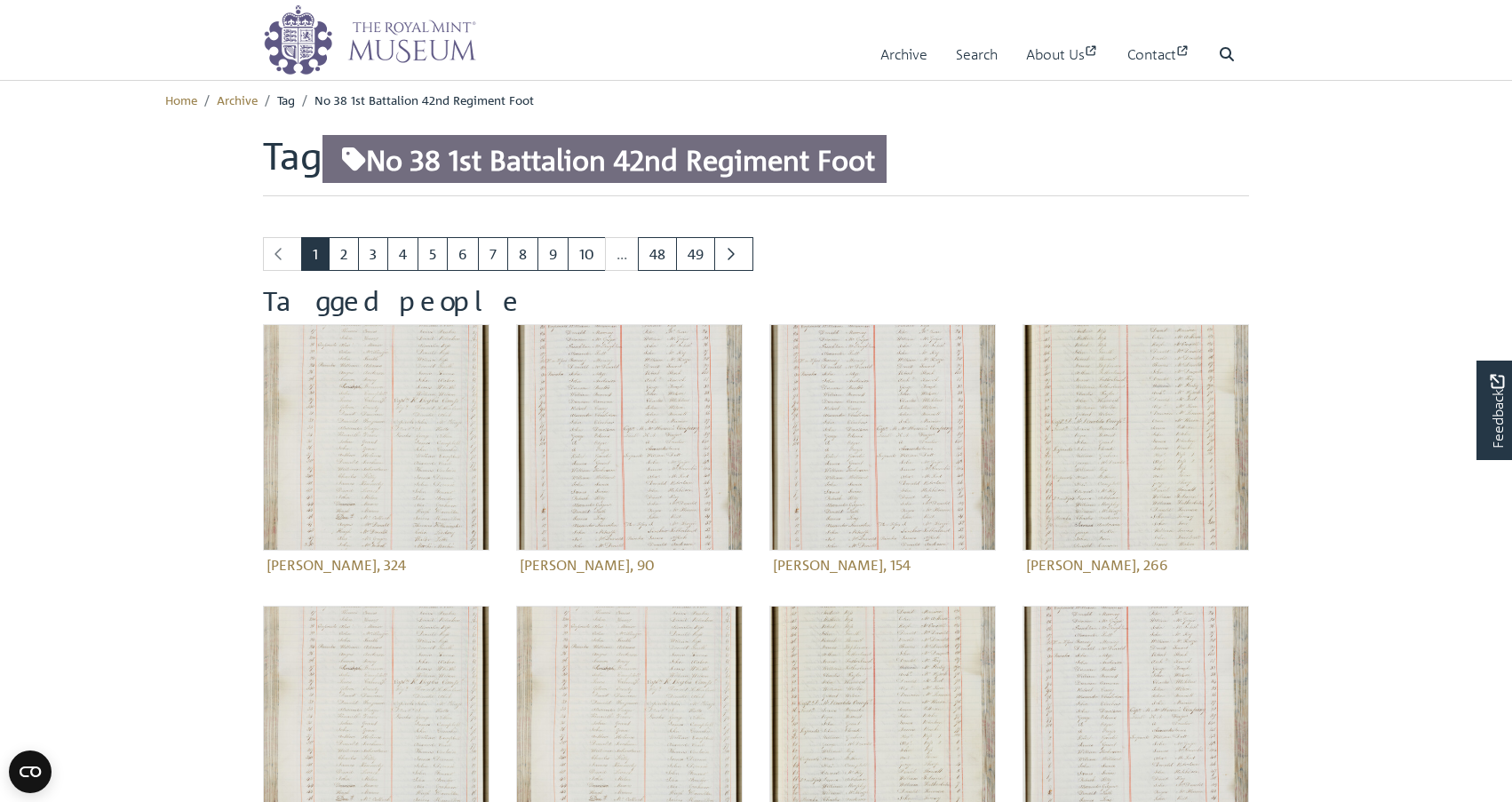
click at [282, 256] on li "Previous page" at bounding box center [282, 254] width 39 height 34
click at [895, 54] on link "Archive" at bounding box center [904, 54] width 47 height 51
